Goal: Transaction & Acquisition: Purchase product/service

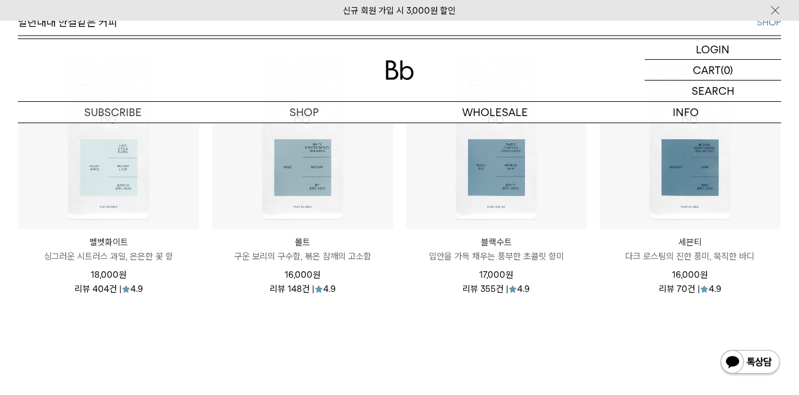
scroll to position [1265, 0]
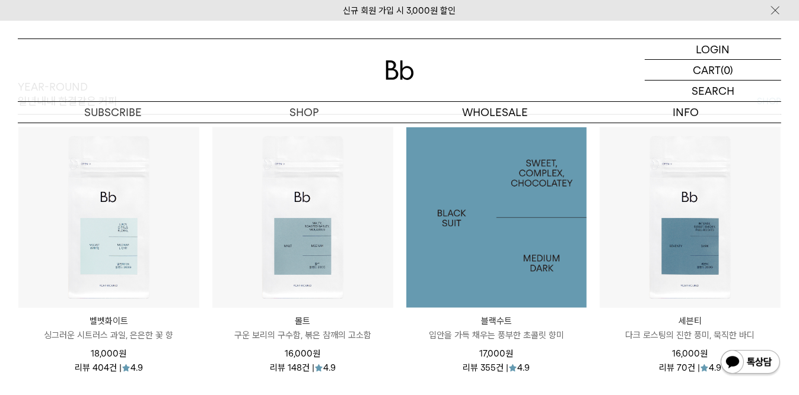
click at [500, 260] on img at bounding box center [496, 217] width 181 height 181
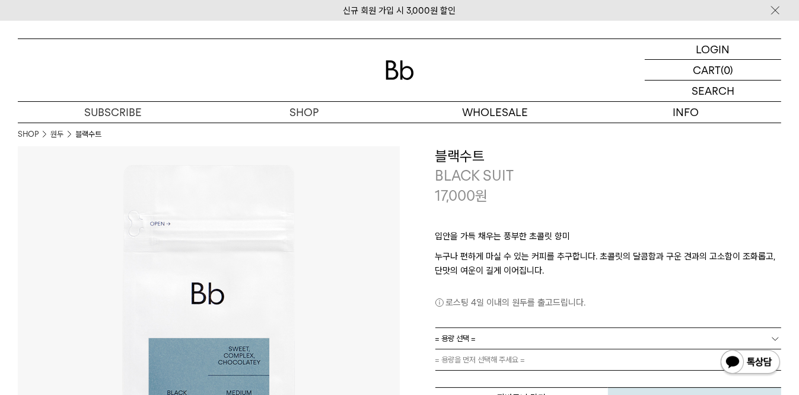
scroll to position [158, 0]
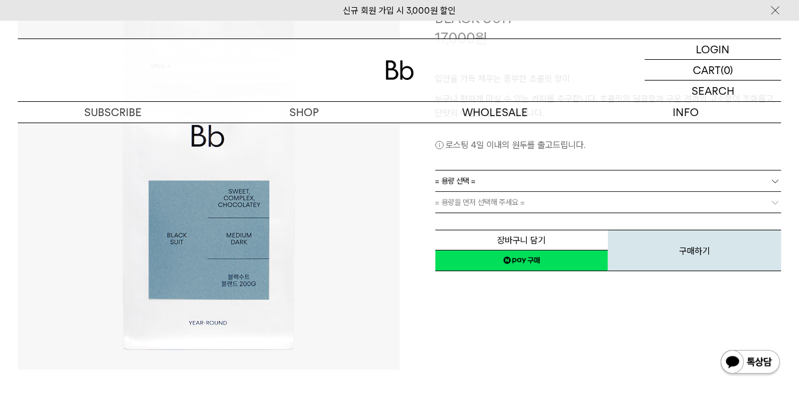
click at [575, 184] on link "= 용량 선택 =" at bounding box center [608, 181] width 346 height 21
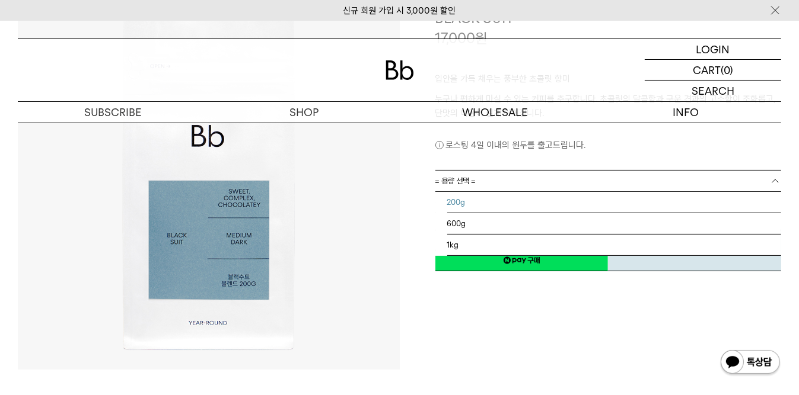
click at [563, 207] on li "200g" at bounding box center [614, 202] width 334 height 21
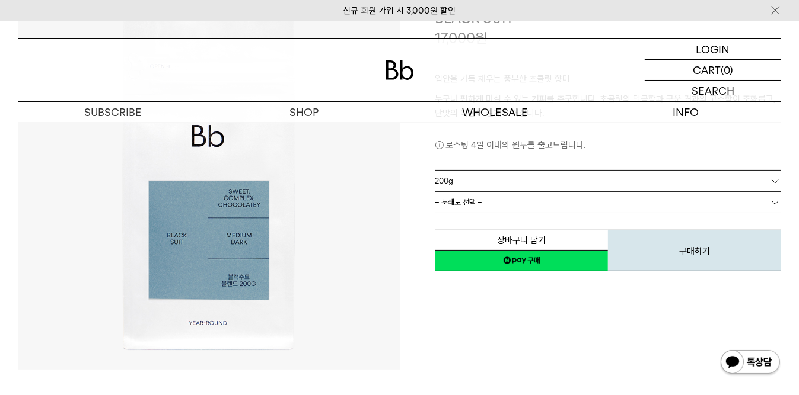
scroll to position [5, 0]
click at [543, 206] on link "= 분쇄도 선택 =" at bounding box center [608, 202] width 346 height 21
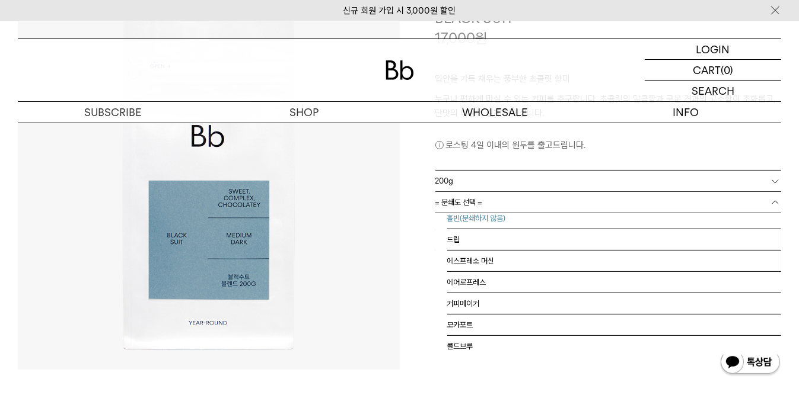
scroll to position [0, 0]
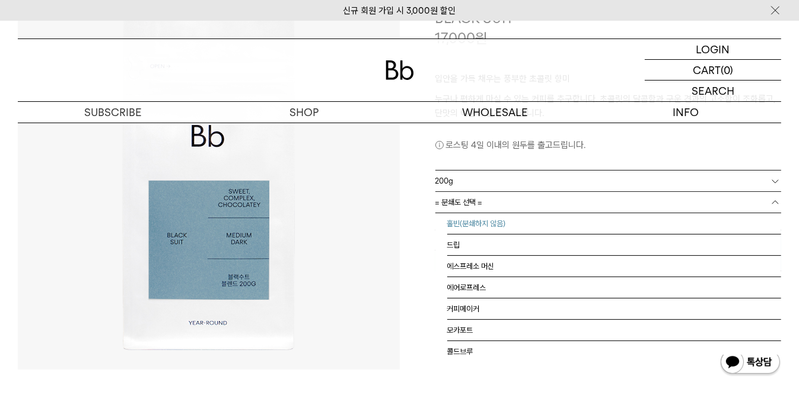
click at [543, 219] on li "홀빈(분쇄하지 않음)" at bounding box center [614, 223] width 334 height 21
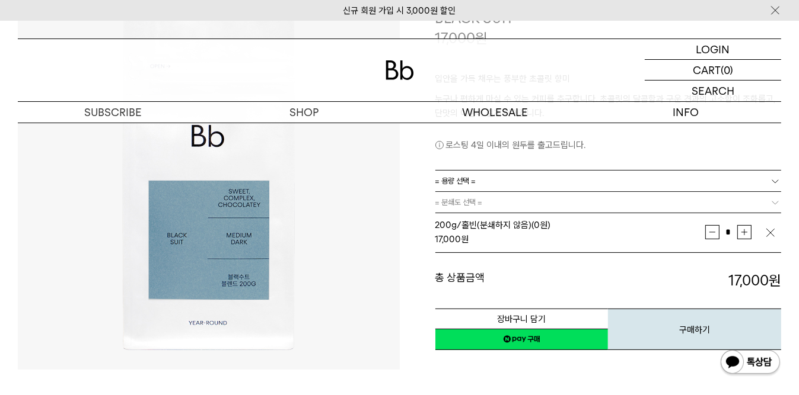
click at [532, 334] on link "네이버페이 구매하기" at bounding box center [521, 339] width 173 height 21
